Goal: Information Seeking & Learning: Learn about a topic

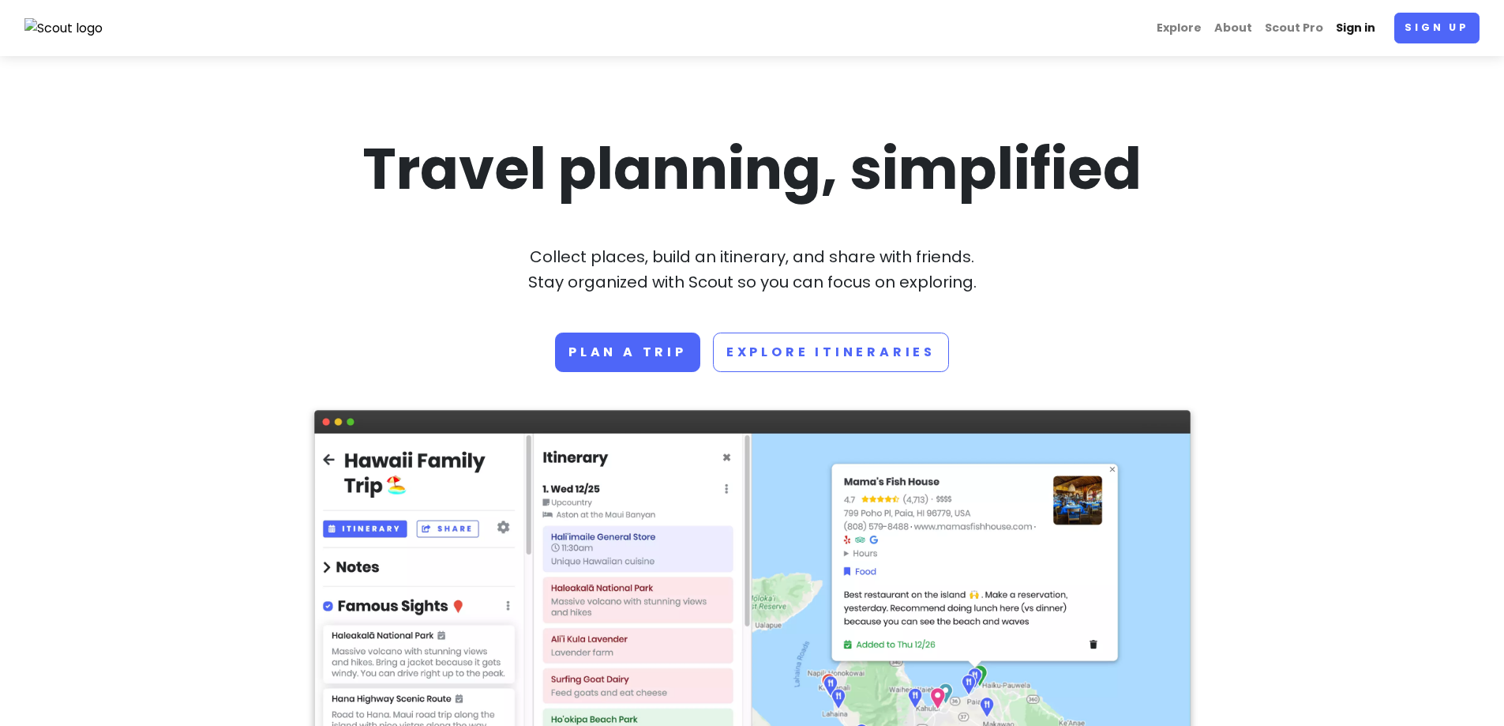
click at [1357, 28] on link "Sign in" at bounding box center [1356, 28] width 52 height 31
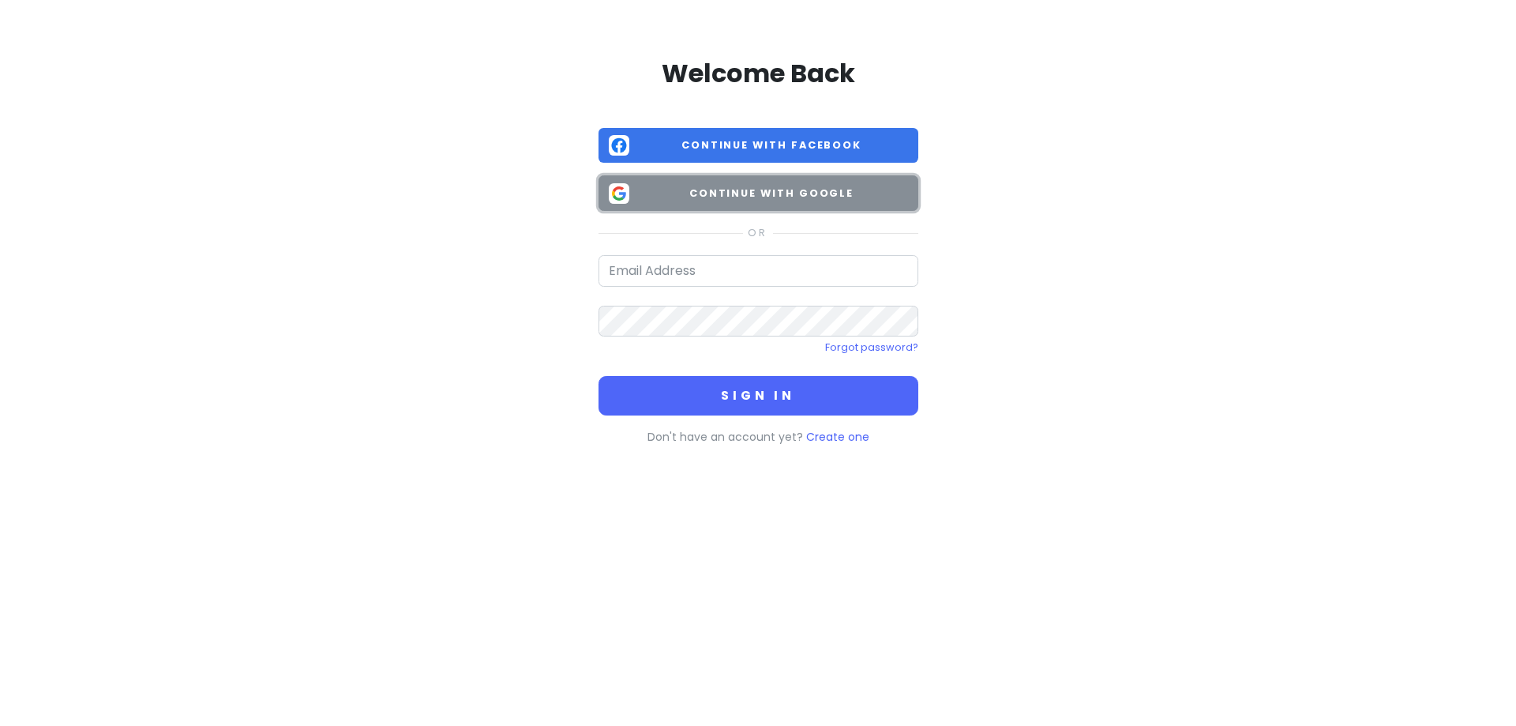
click at [829, 183] on button "Continue with Google" at bounding box center [759, 193] width 320 height 36
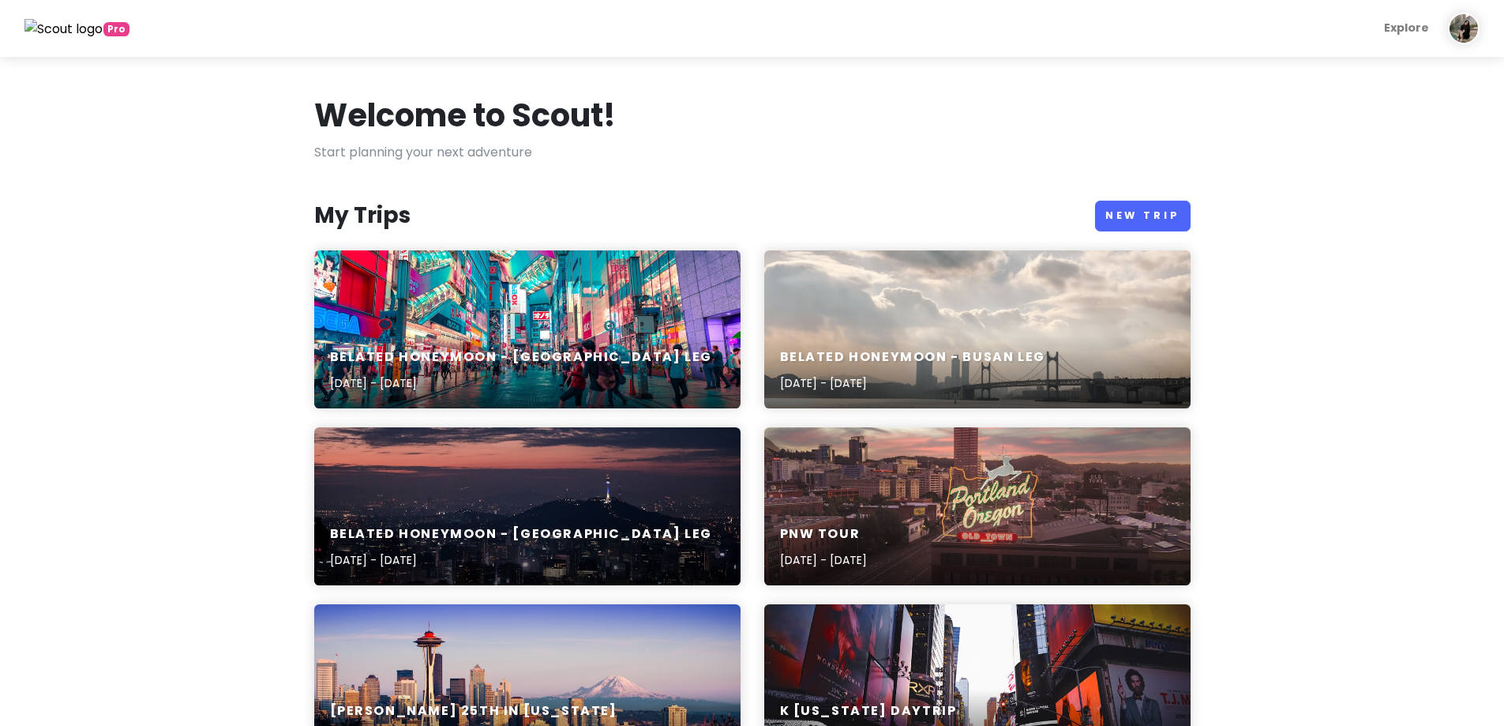
click at [462, 657] on div "[PERSON_NAME] 25th in [US_STATE] [DATE] - [DATE]" at bounding box center [527, 683] width 426 height 158
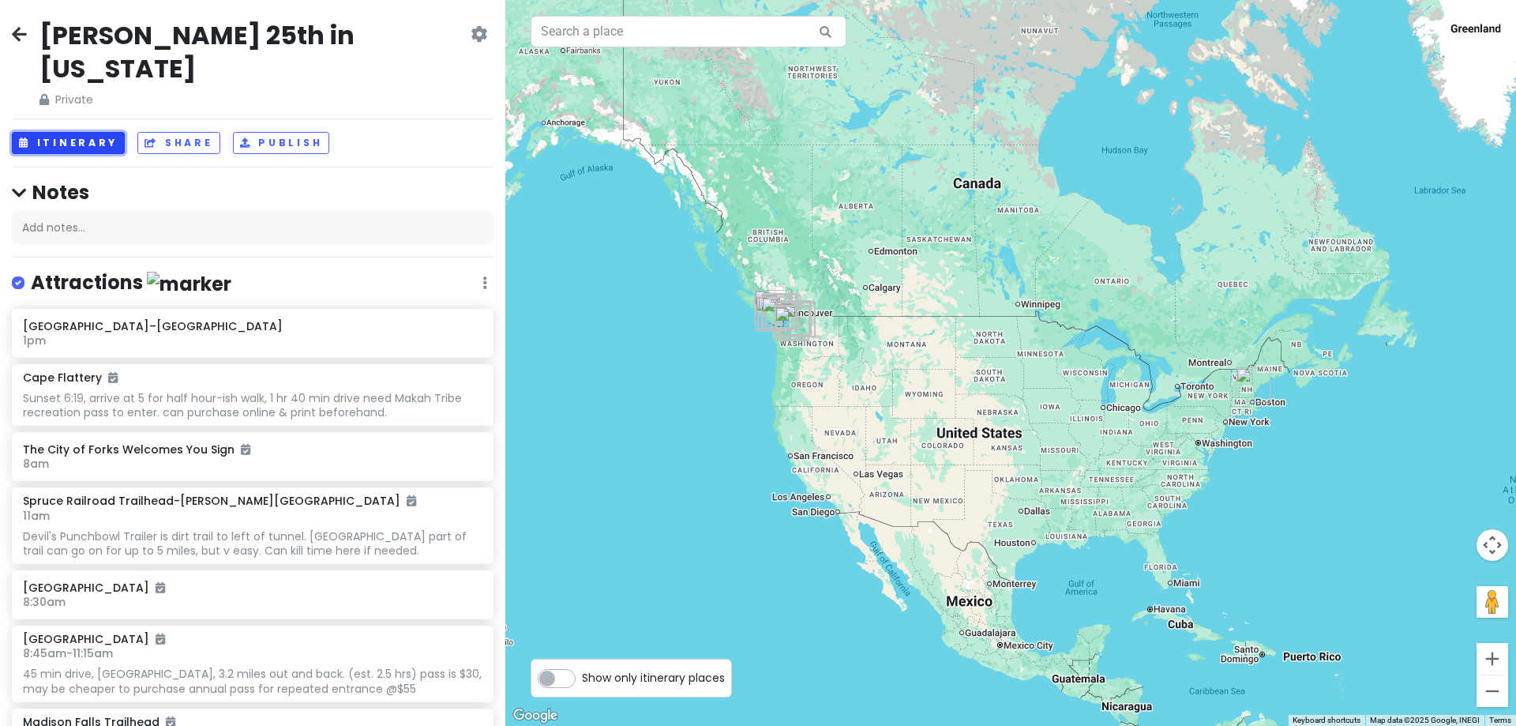
click at [93, 132] on button "Itinerary" at bounding box center [68, 143] width 113 height 23
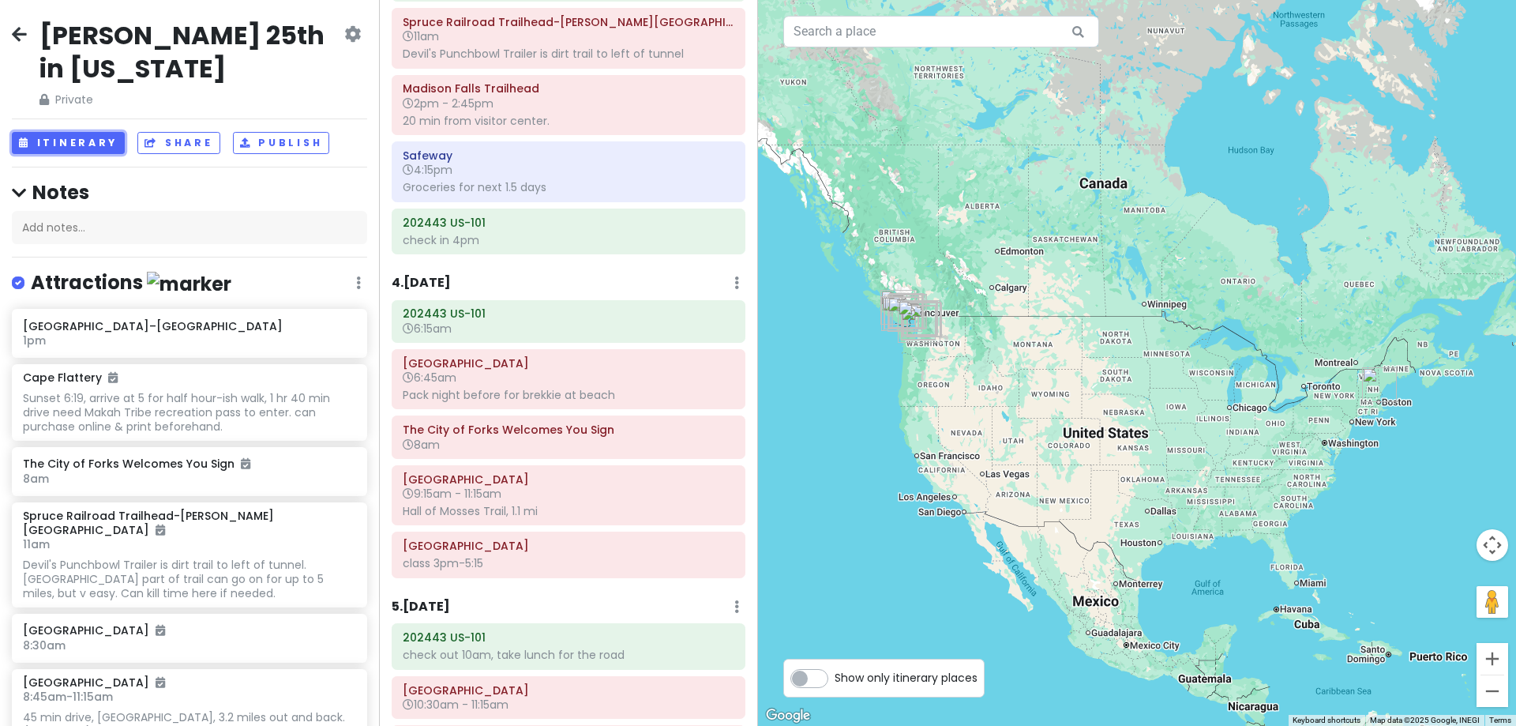
scroll to position [790, 0]
click at [569, 502] on div "[GEOGRAPHIC_DATA] 9:15am - 11:15am Hall of Mosses Trail, 1.1 mi" at bounding box center [569, 496] width 332 height 54
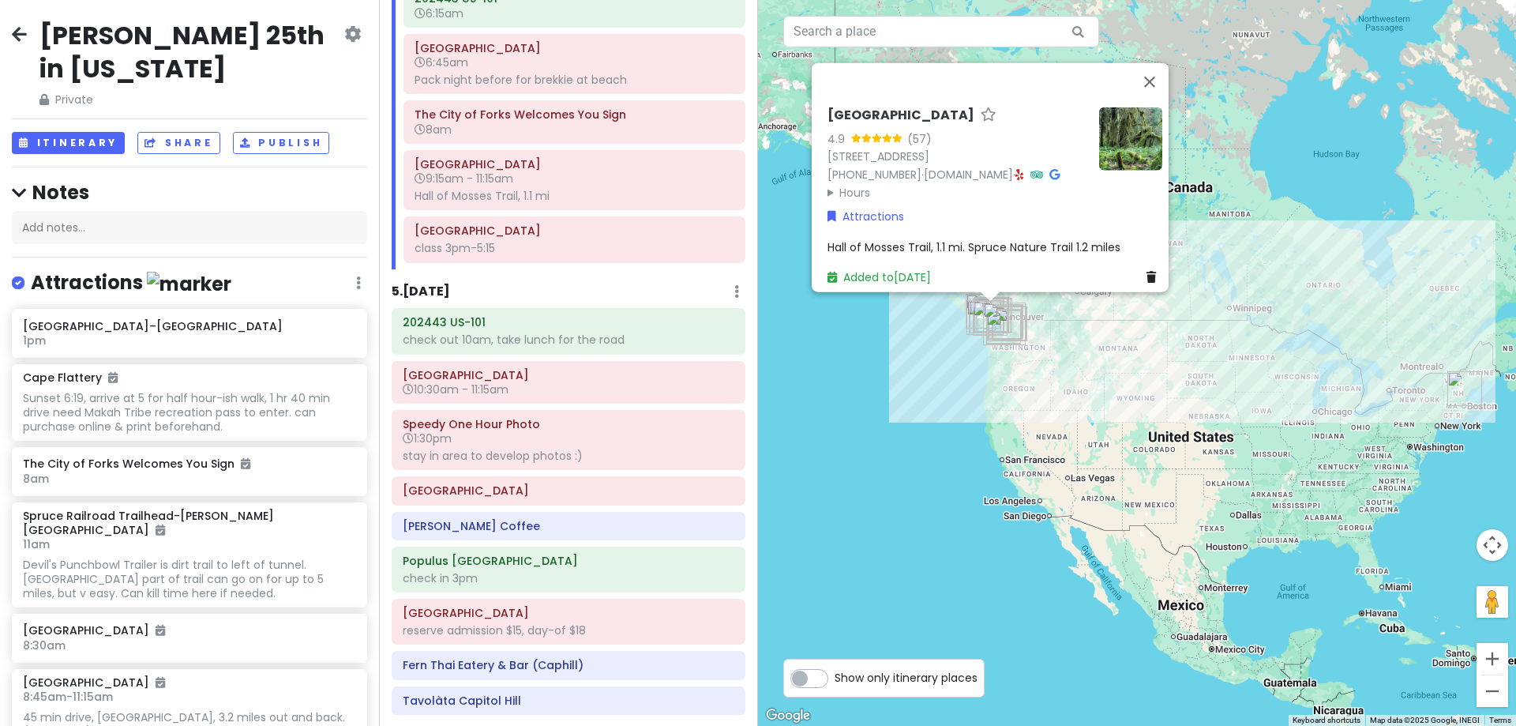
scroll to position [1185, 0]
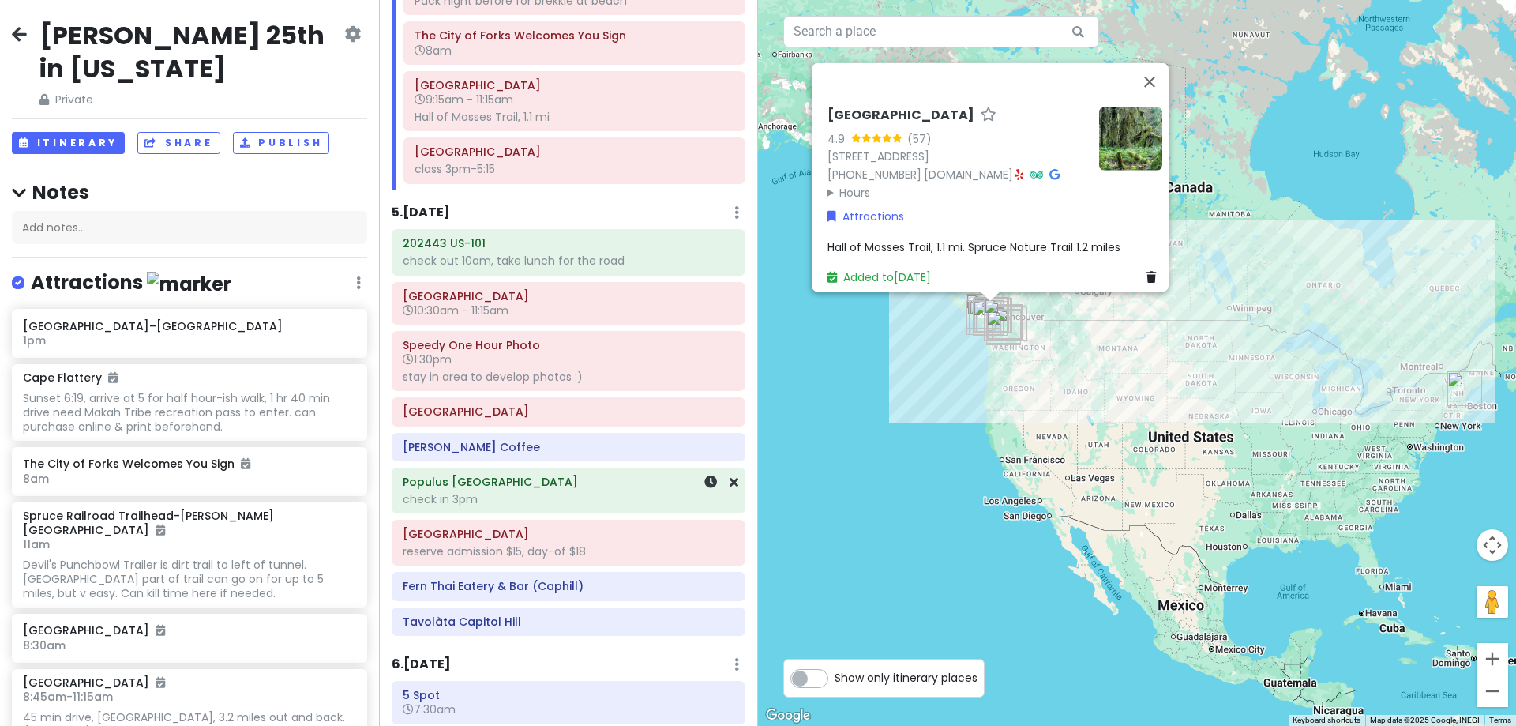
click at [509, 493] on div "check in 3pm" at bounding box center [569, 499] width 332 height 14
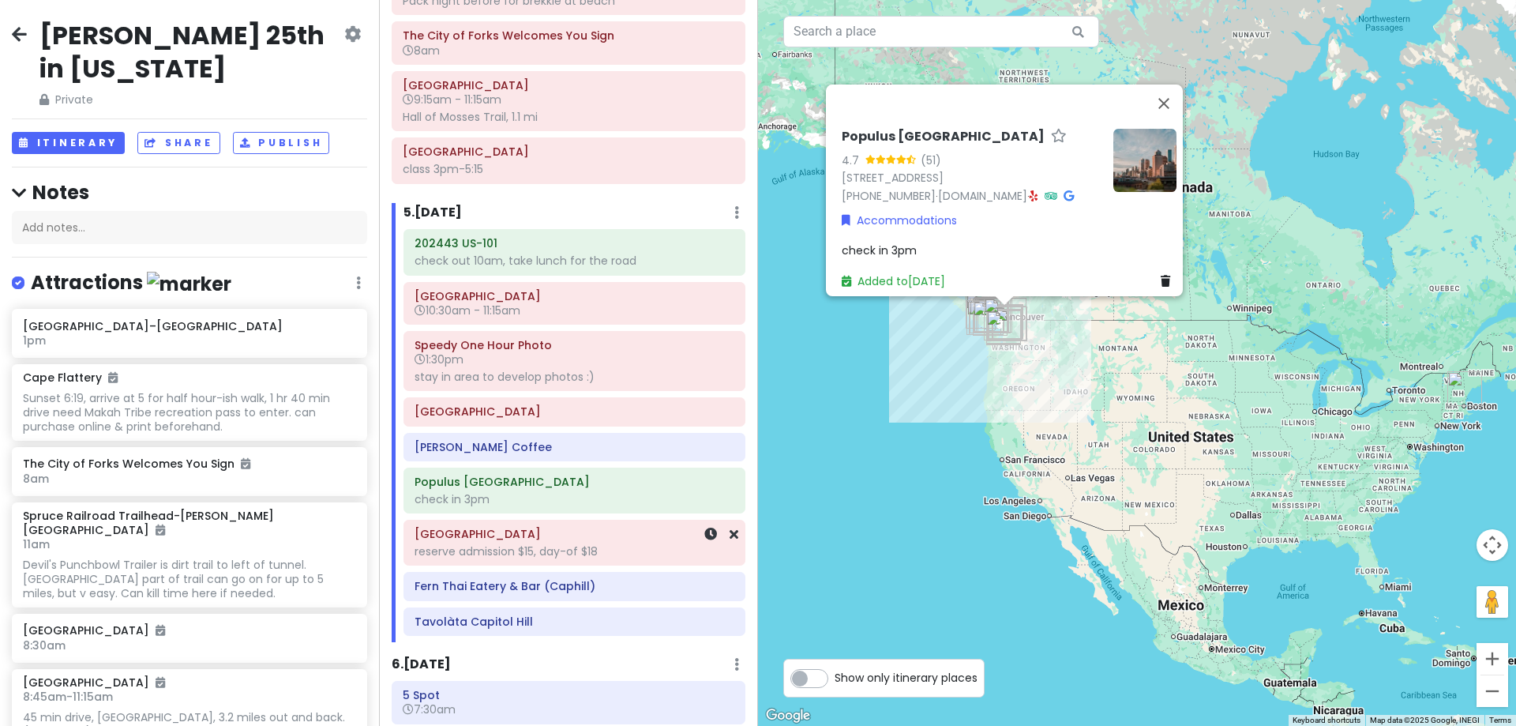
click at [558, 545] on div "reserve admission $15, day-of $18" at bounding box center [575, 551] width 320 height 14
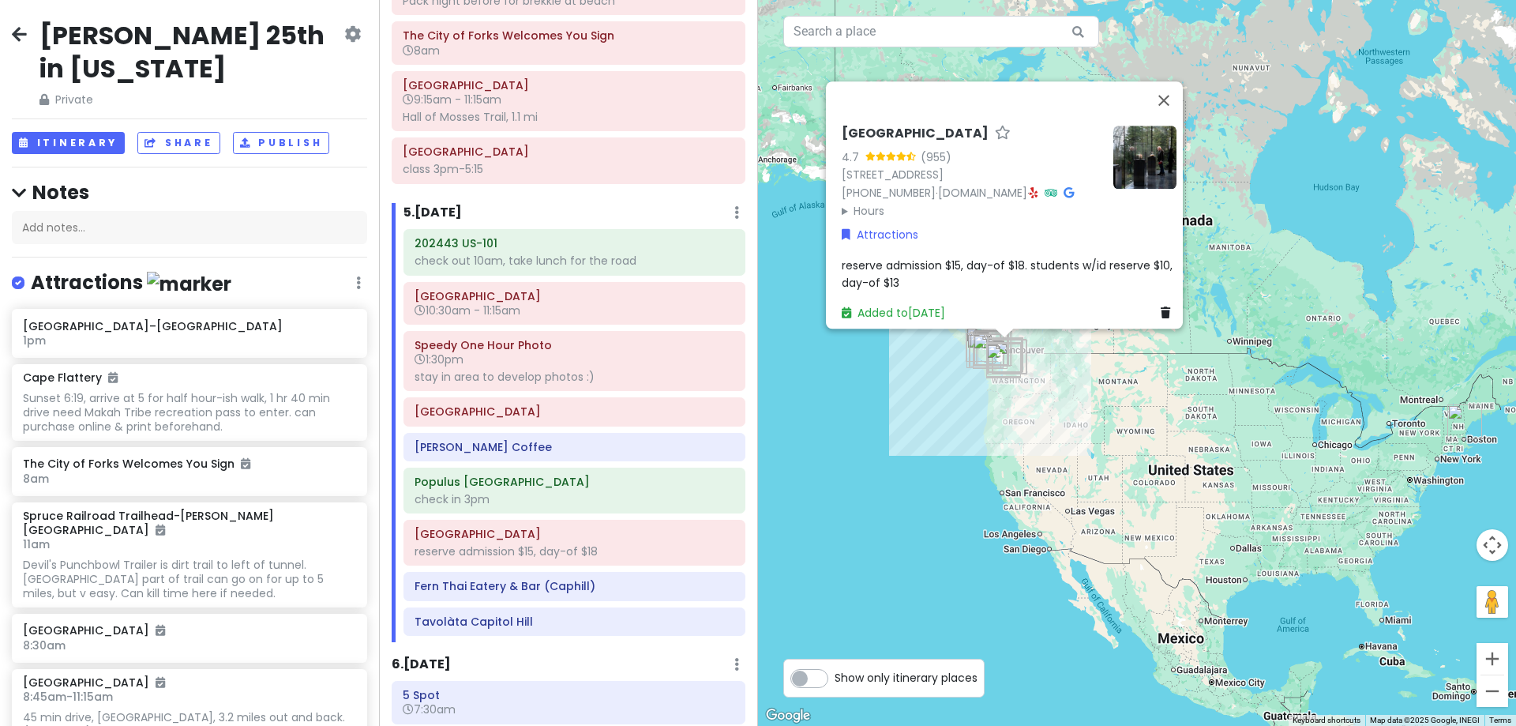
click at [859, 202] on summary "Hours" at bounding box center [971, 210] width 259 height 17
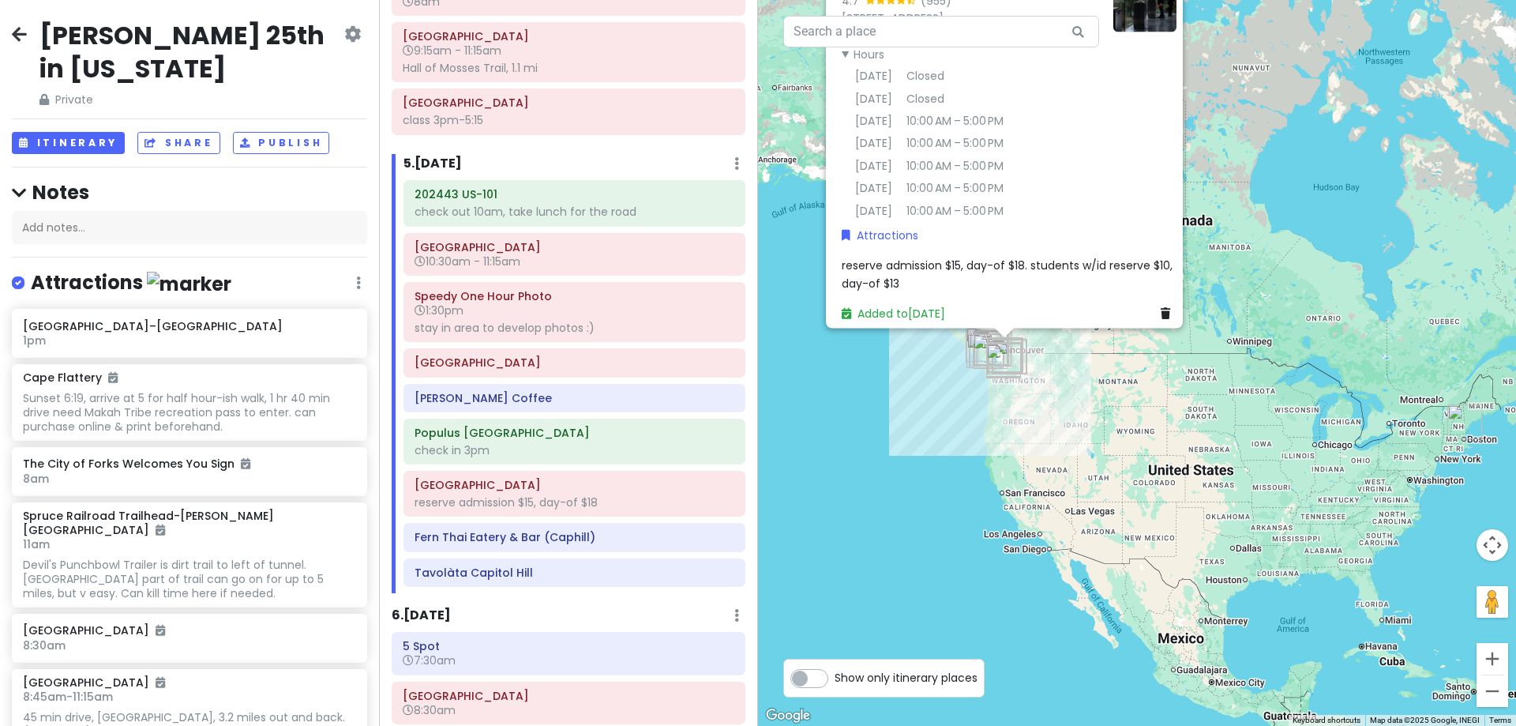
scroll to position [1579, 0]
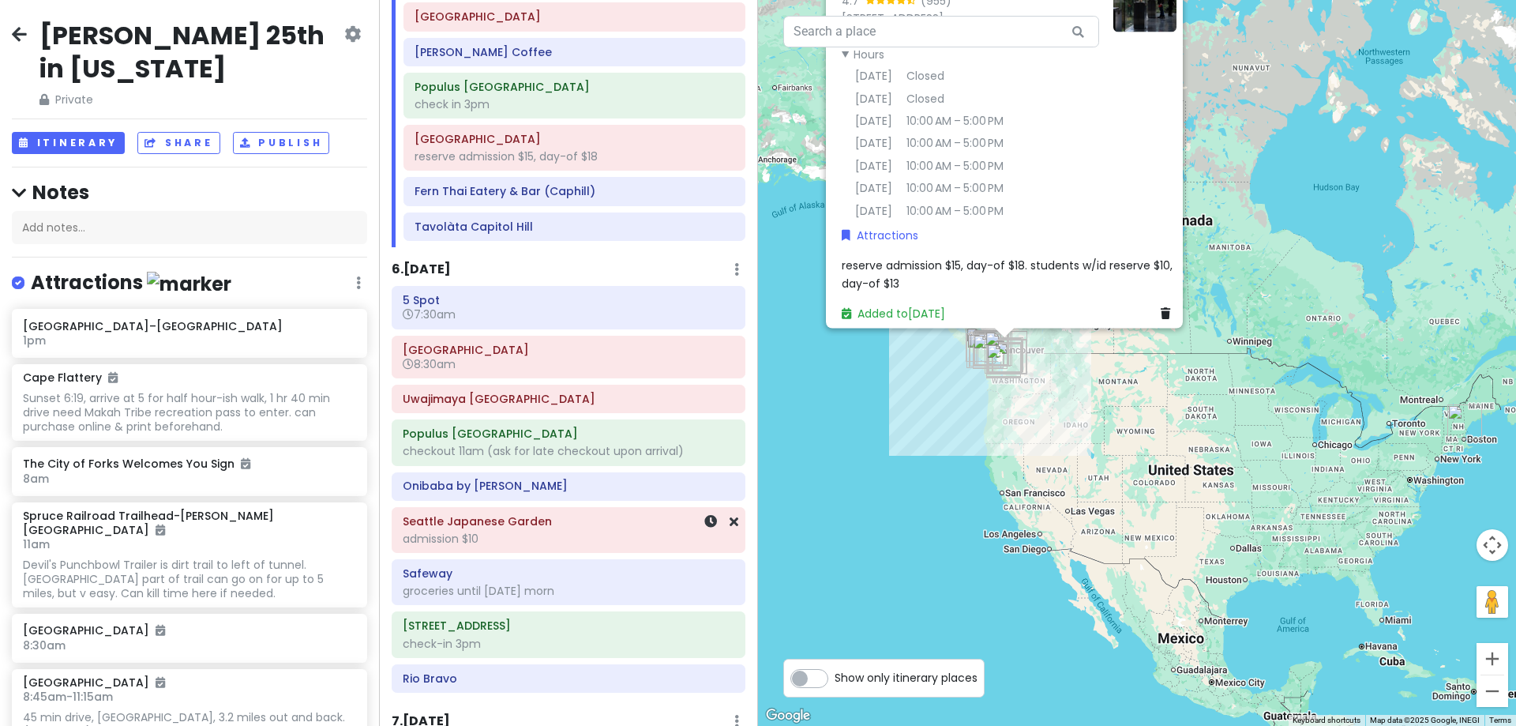
click at [585, 524] on h6 "Seattle Japanese Garden" at bounding box center [569, 521] width 332 height 14
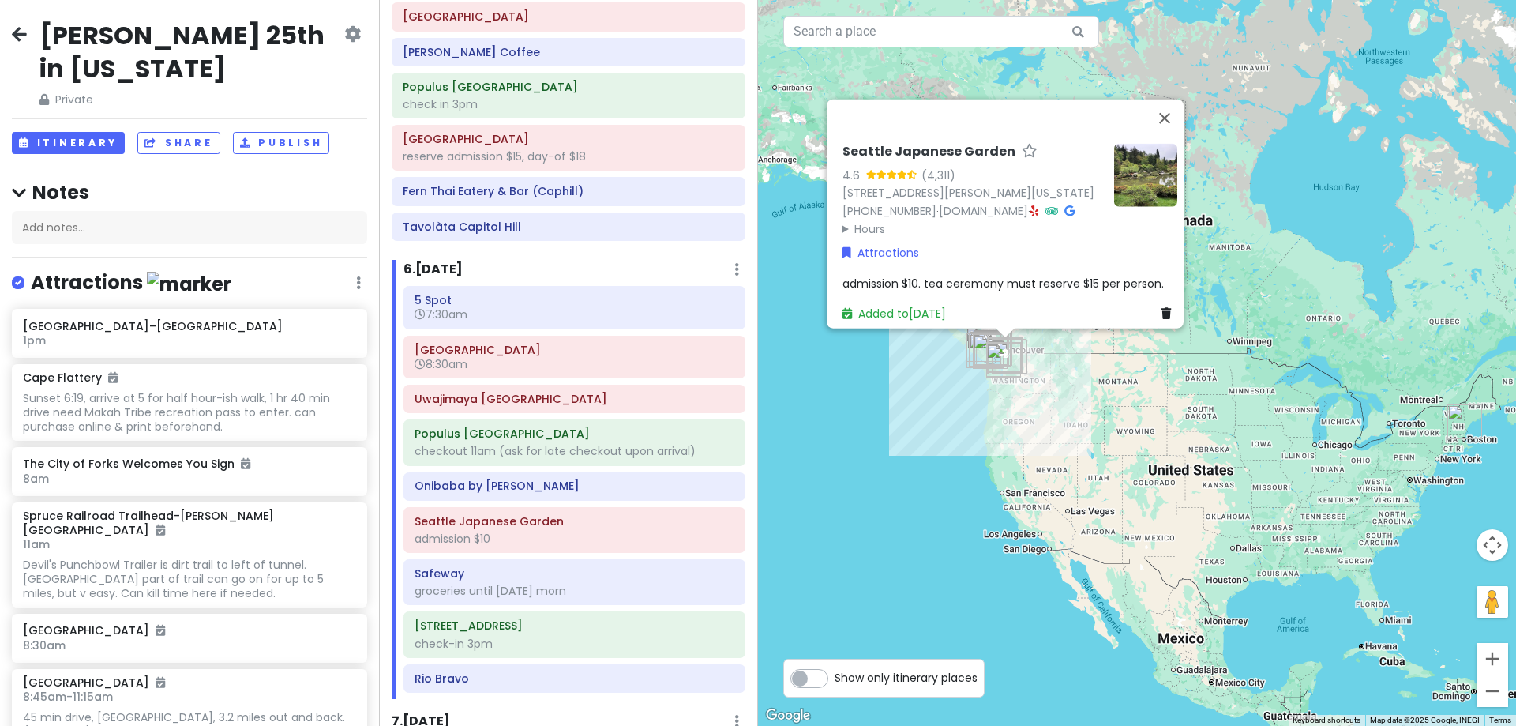
click at [873, 220] on summary "Hours" at bounding box center [972, 228] width 259 height 17
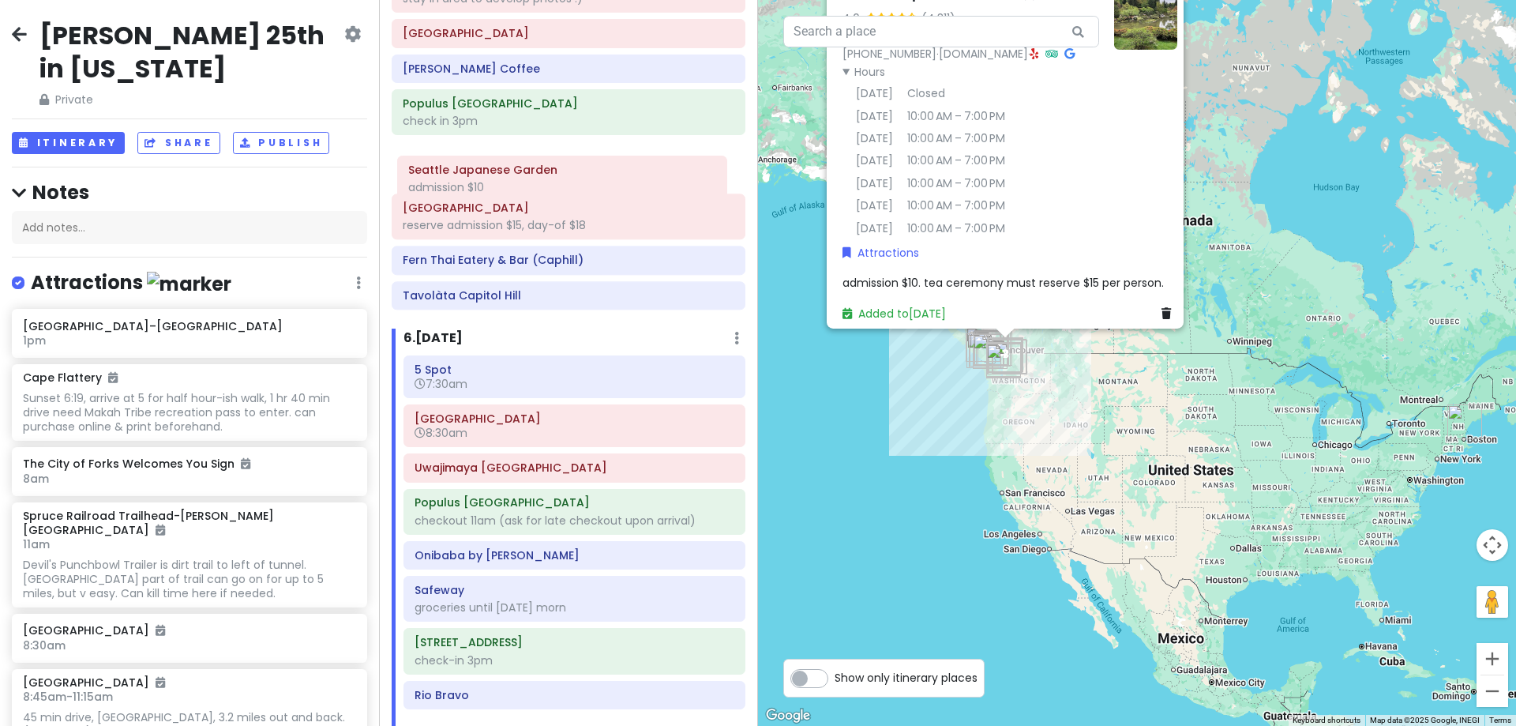
scroll to position [1563, 0]
drag, startPoint x: 630, startPoint y: 549, endPoint x: 622, endPoint y: 235, distance: 314.4
click at [622, 235] on div "Itinerary × 1 . [DATE] Edit Day Notes Delete Day Click to add day notes [GEOGRA…" at bounding box center [568, 363] width 379 height 726
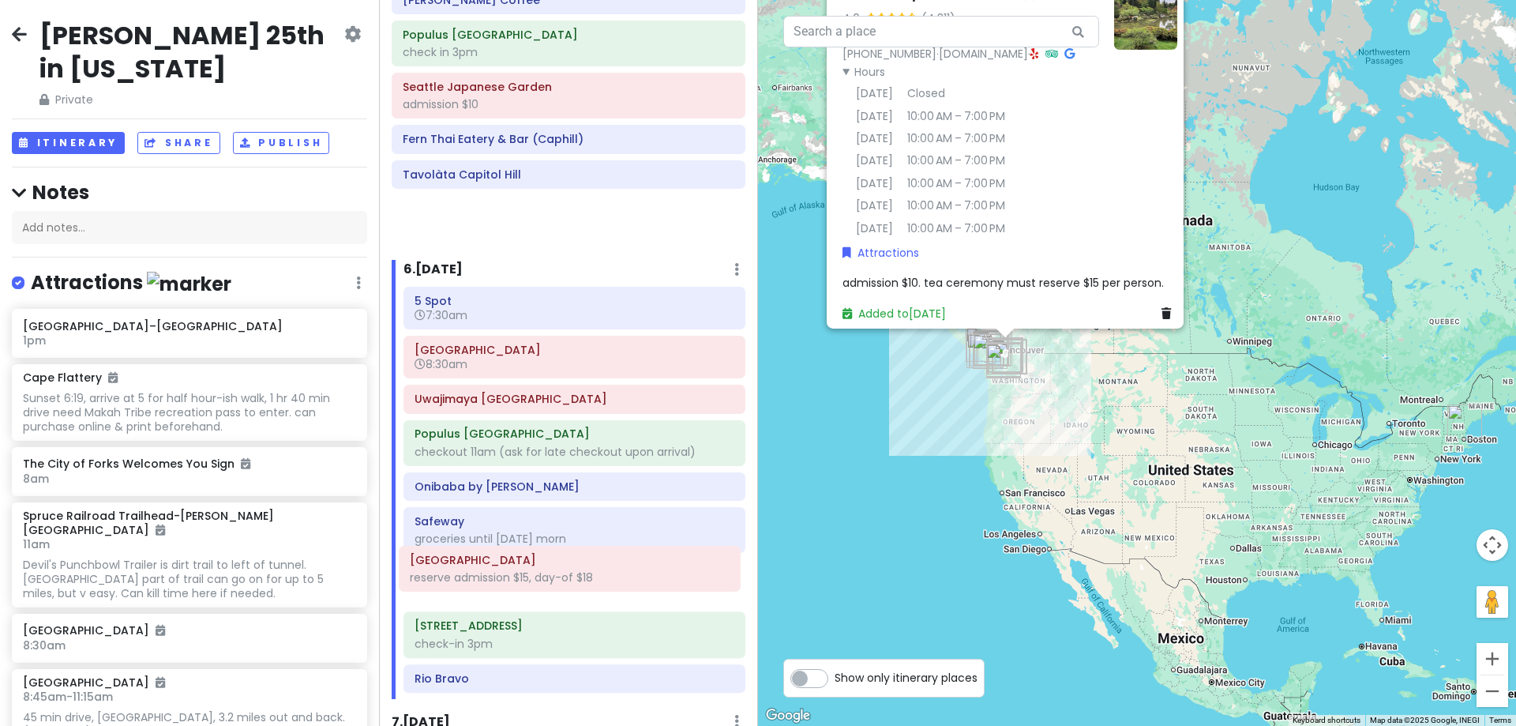
scroll to position [1634, 0]
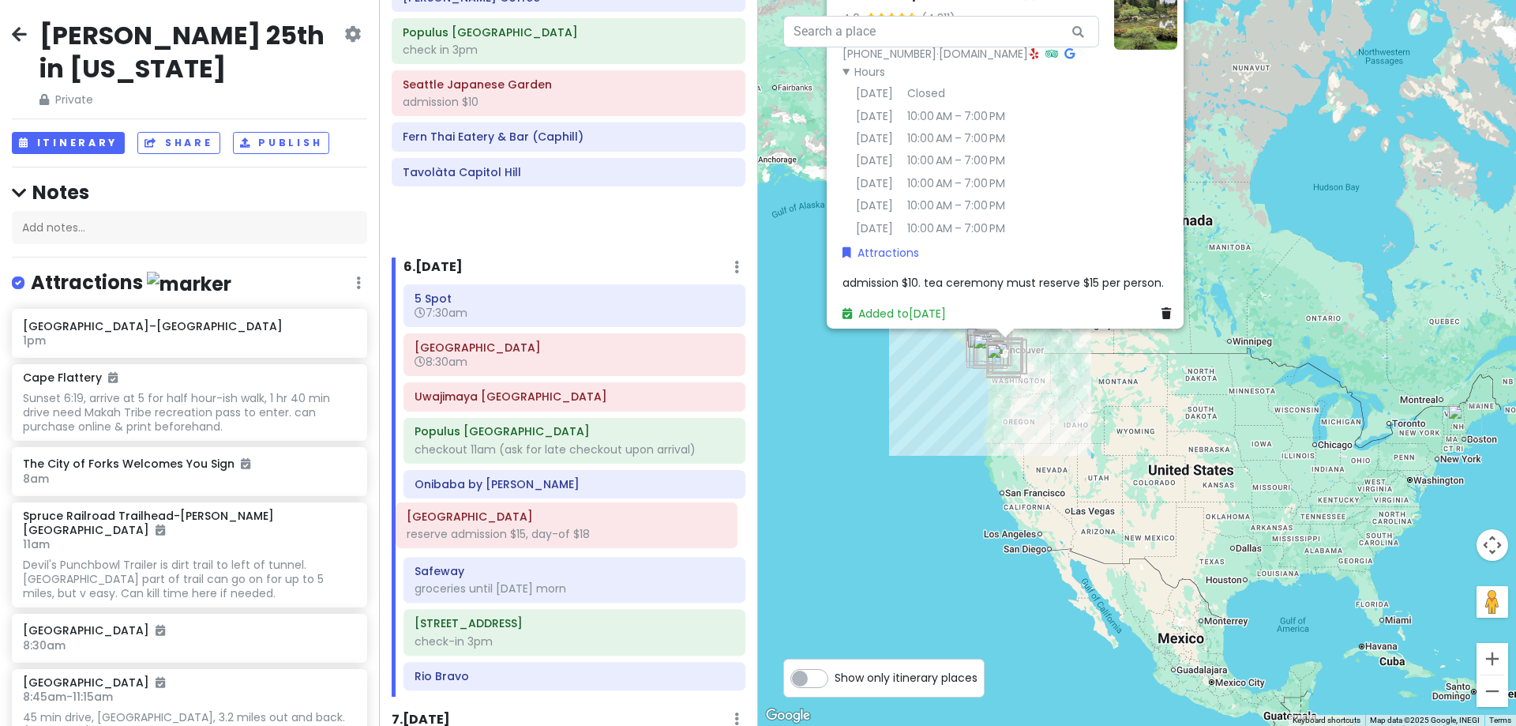
drag, startPoint x: 601, startPoint y: 174, endPoint x: 605, endPoint y: 533, distance: 359.3
click at [605, 533] on div "Itinerary × 1 . [DATE] Edit Day Notes Delete Day Click to add day notes [GEOGRA…" at bounding box center [568, 363] width 379 height 726
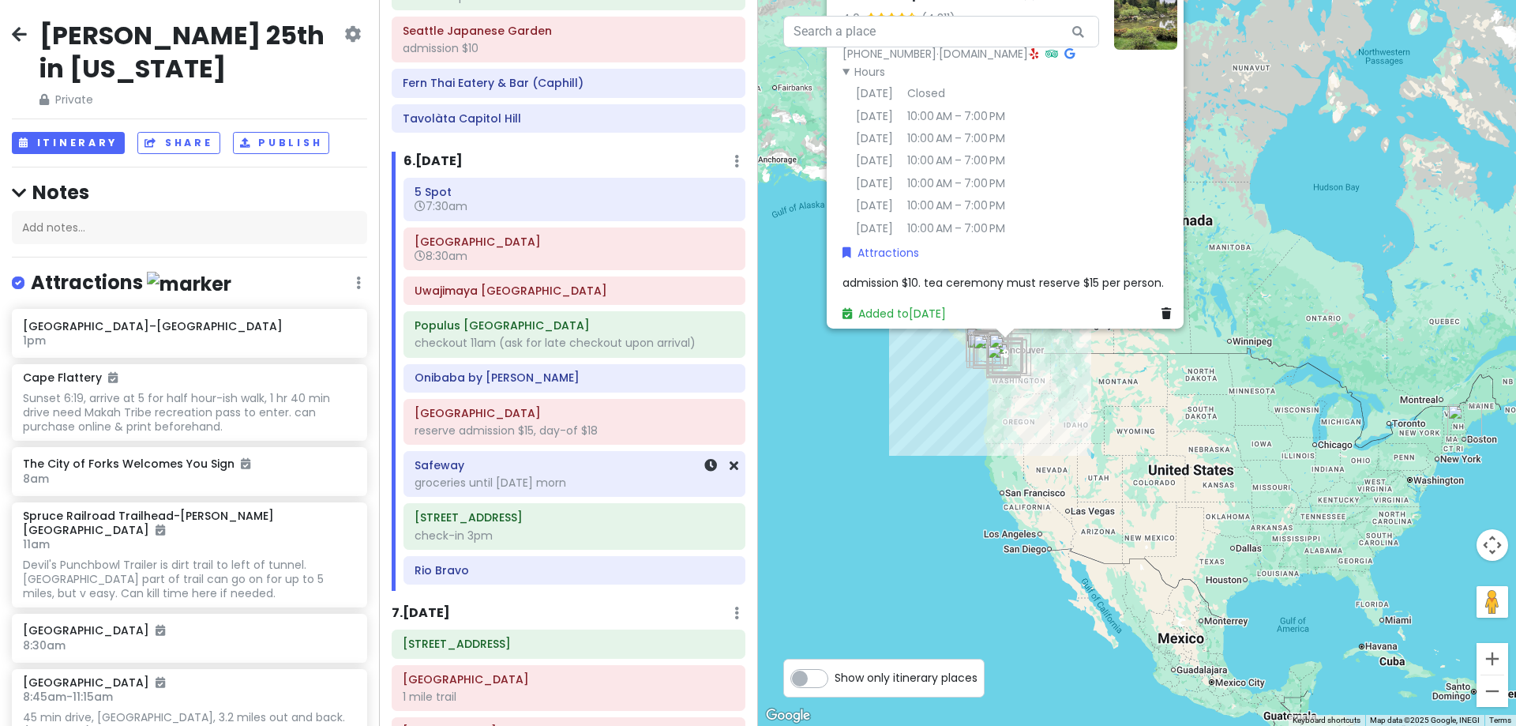
scroll to position [1713, 0]
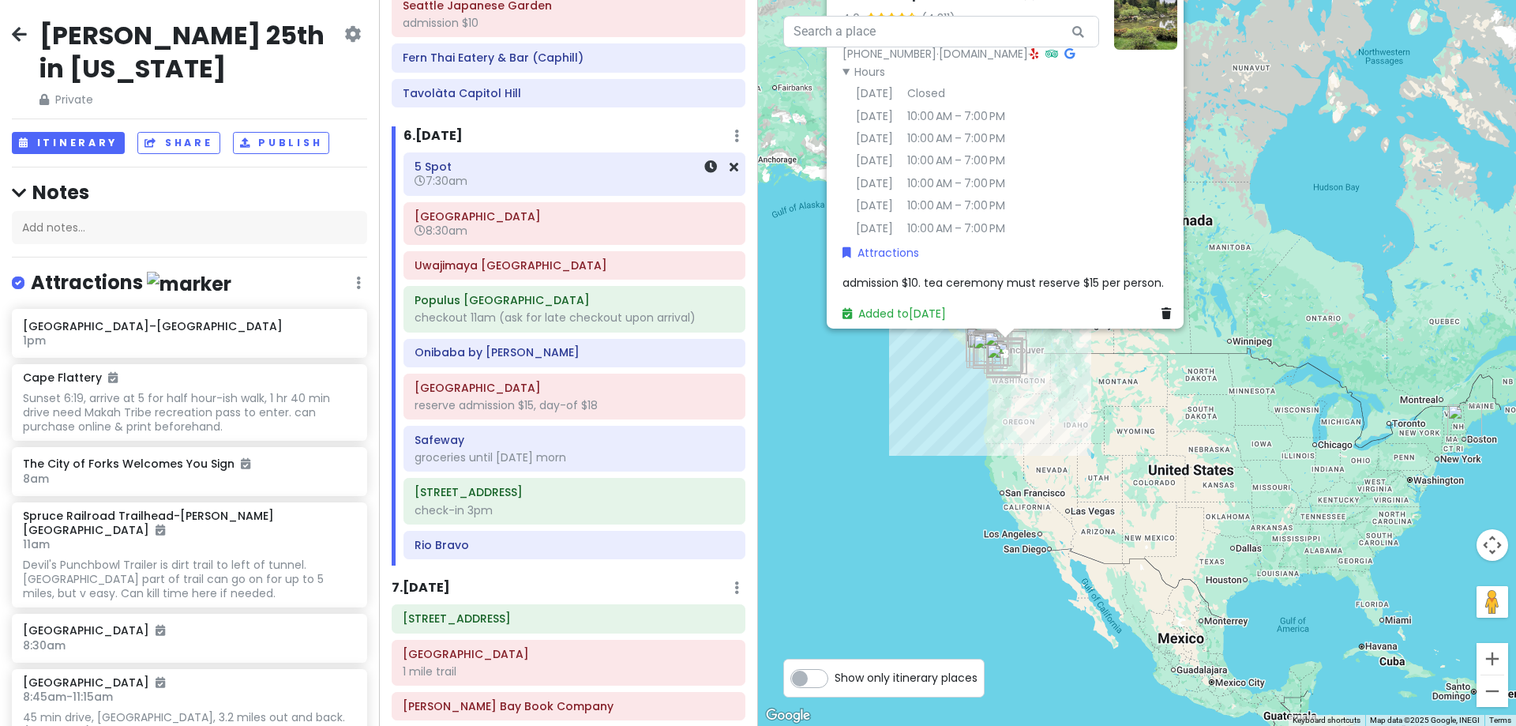
click at [495, 176] on h6 "7:30am" at bounding box center [575, 181] width 320 height 14
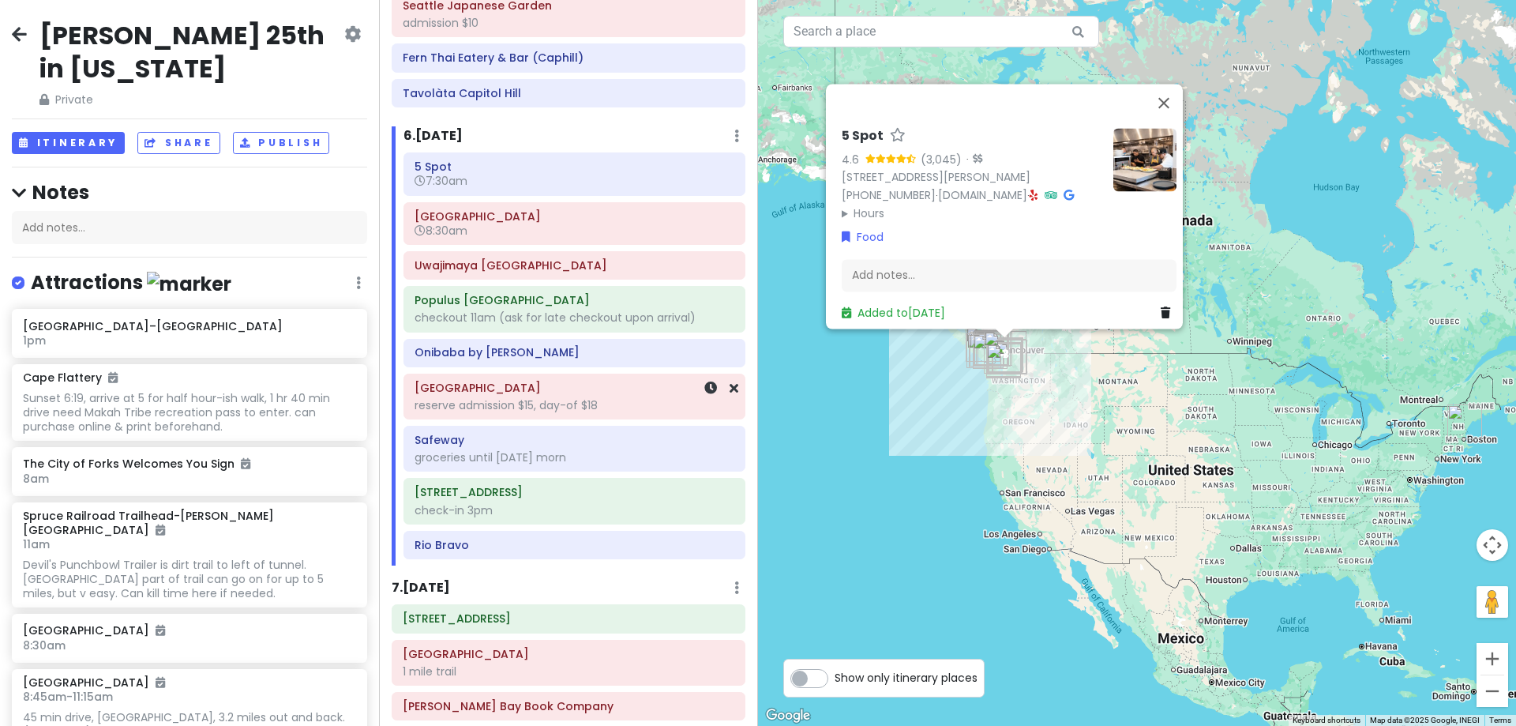
click at [583, 381] on h6 "[GEOGRAPHIC_DATA]" at bounding box center [575, 388] width 320 height 14
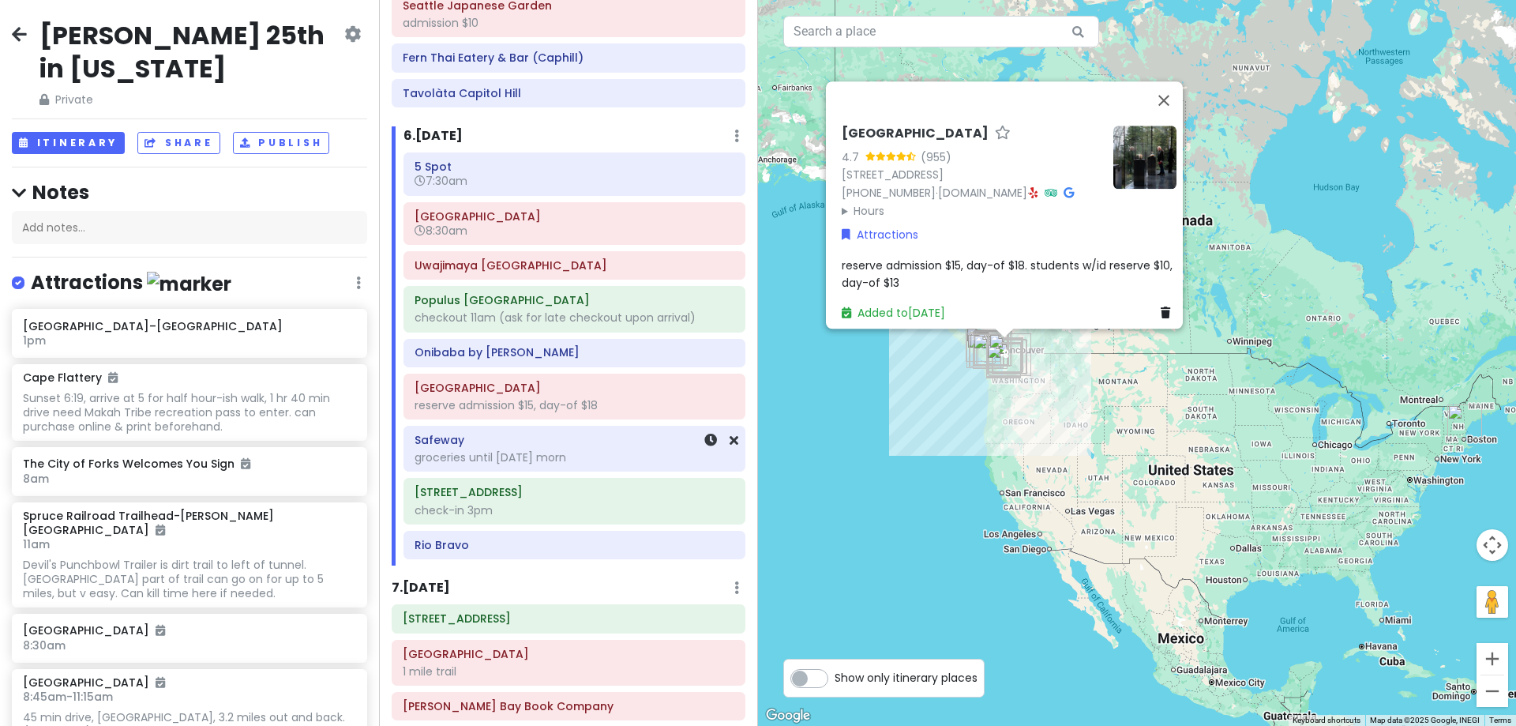
click at [581, 447] on h6 "Safeway" at bounding box center [575, 440] width 320 height 14
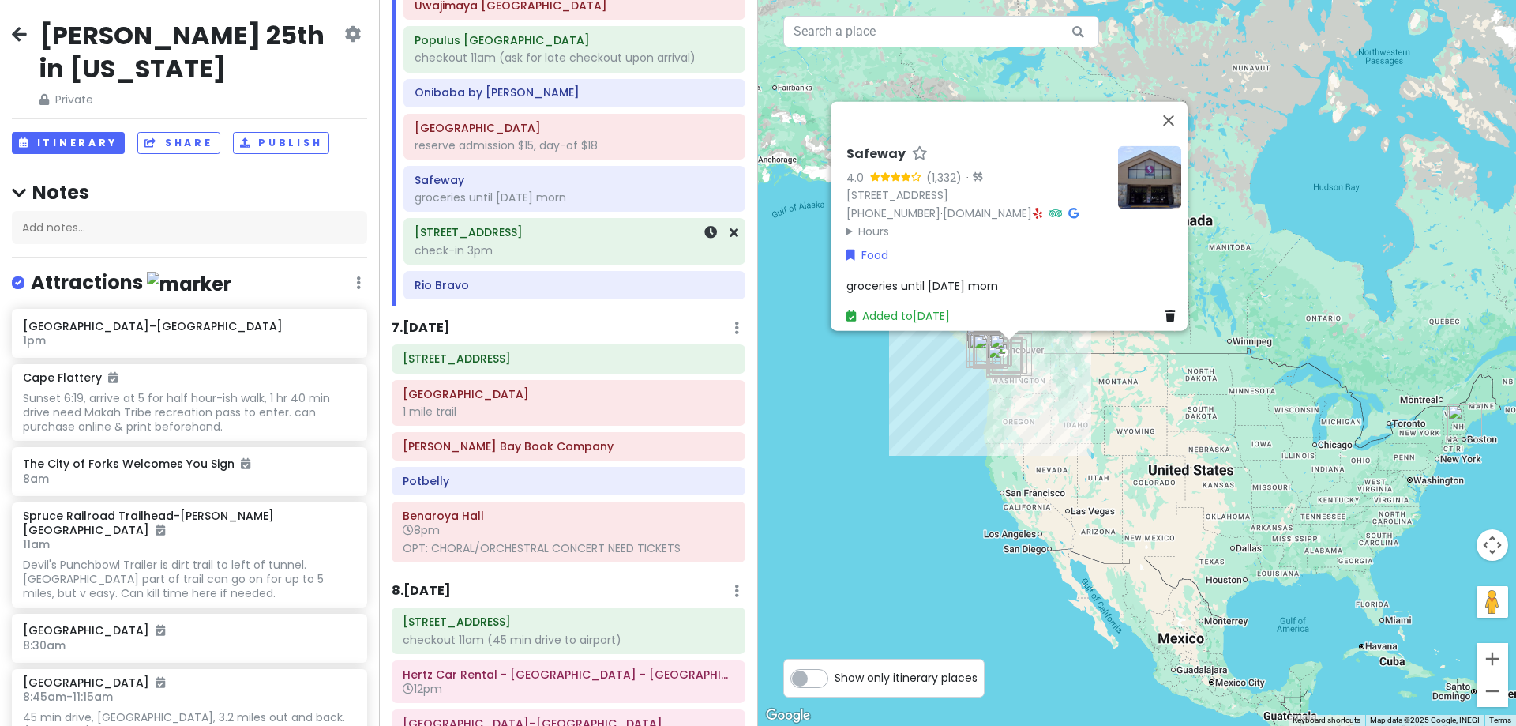
scroll to position [2029, 0]
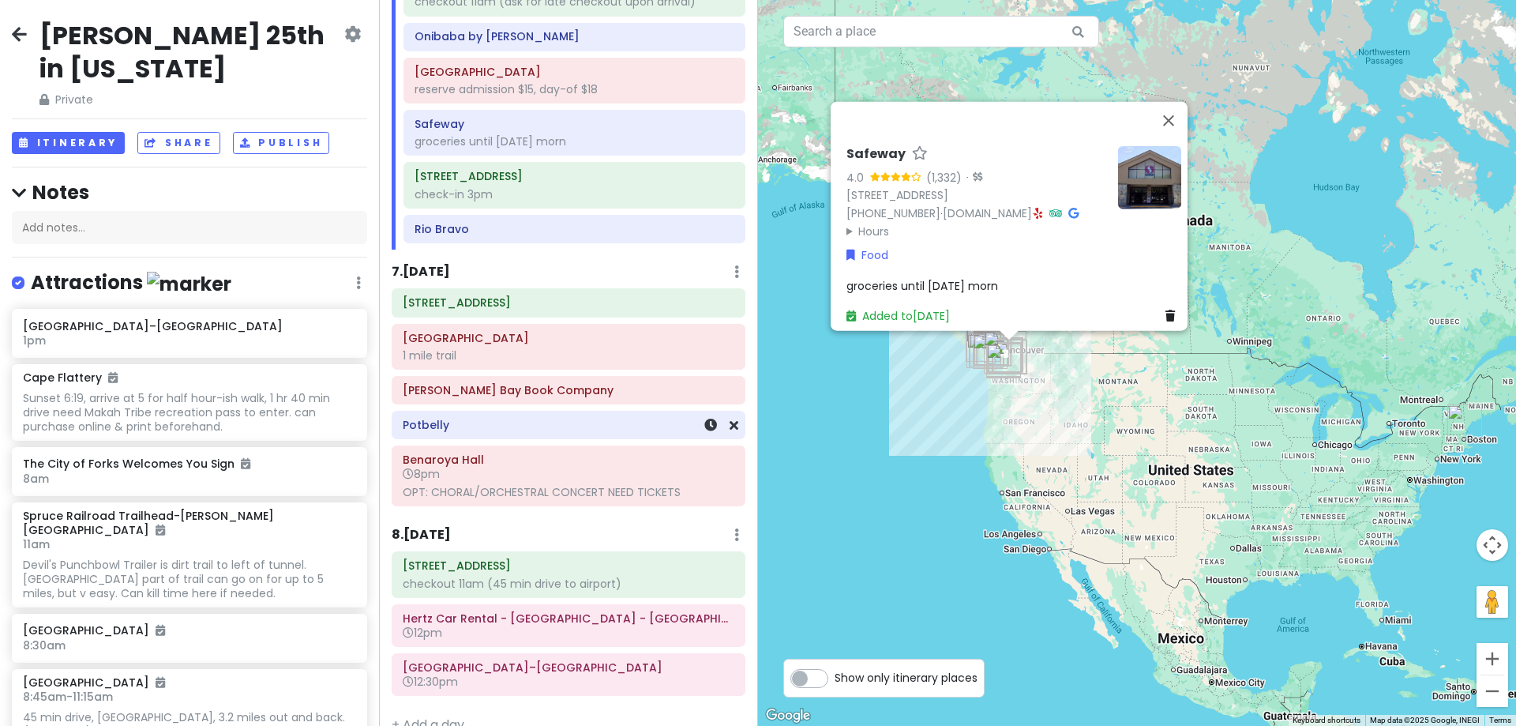
click at [538, 426] on h6 "Potbelly" at bounding box center [569, 425] width 332 height 14
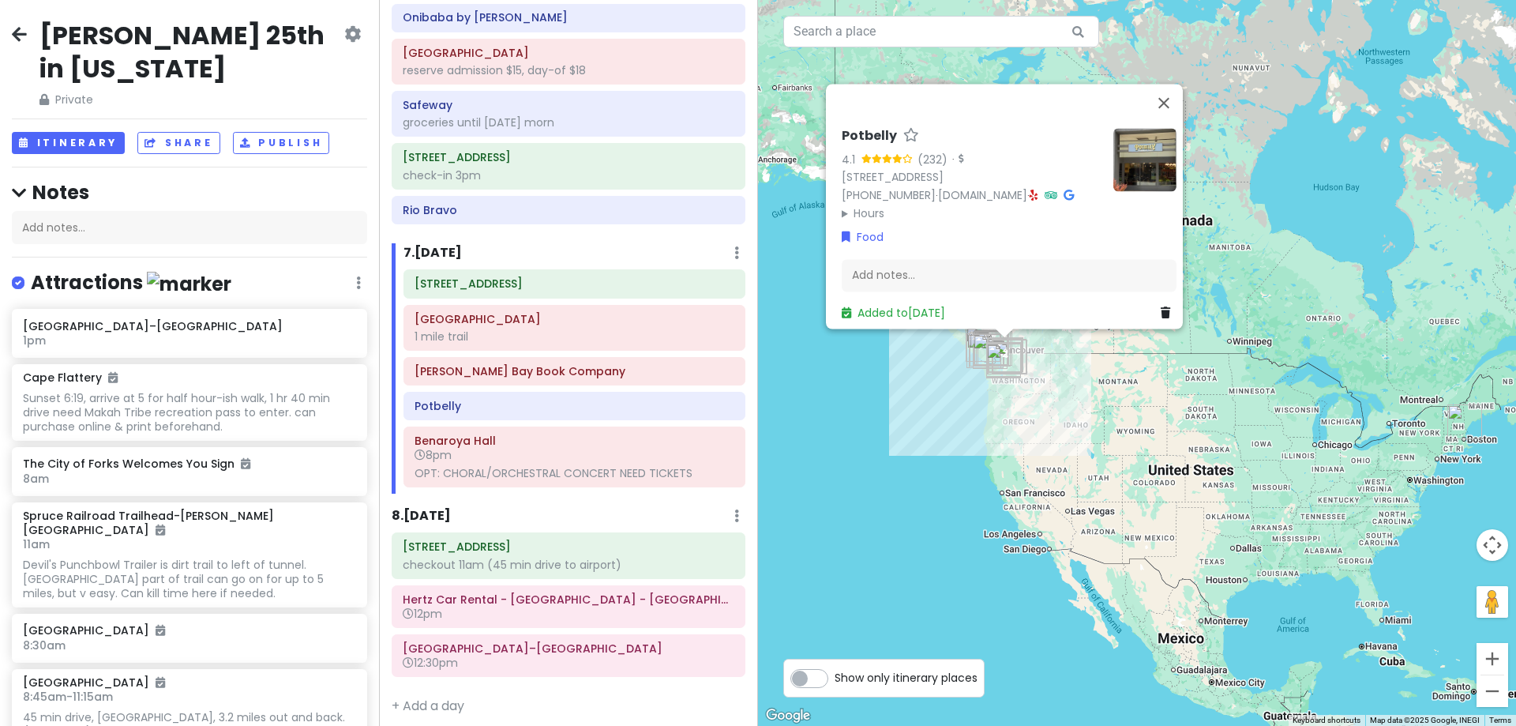
scroll to position [2057, 0]
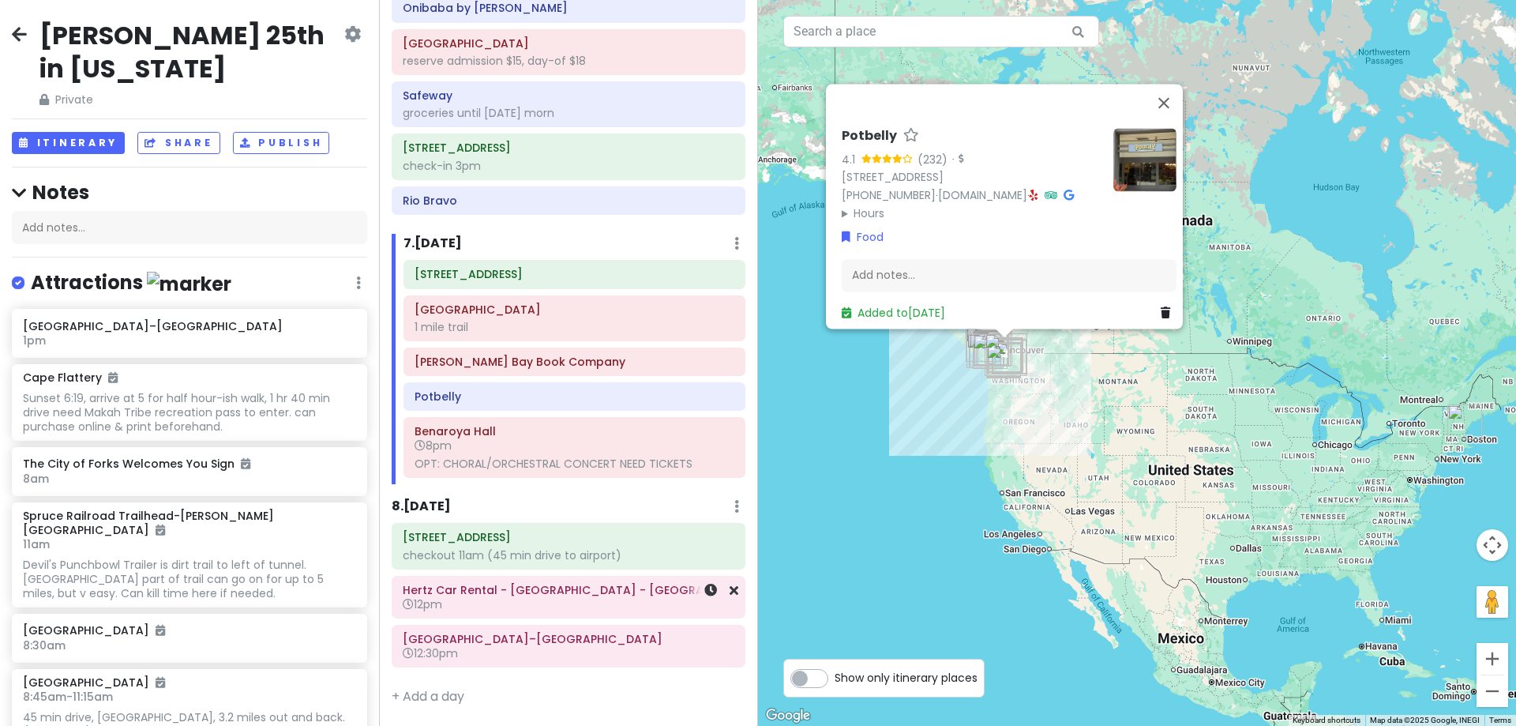
click at [533, 597] on h6 "12pm" at bounding box center [569, 604] width 332 height 14
